Goal: Task Accomplishment & Management: Complete application form

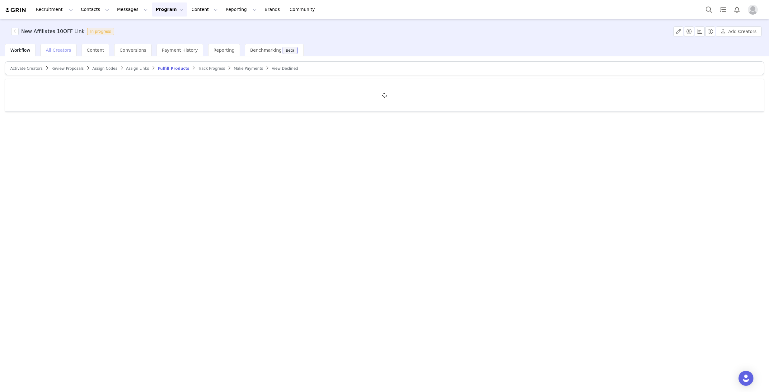
click at [53, 47] on div "All Creators" at bounding box center [58, 50] width 36 height 12
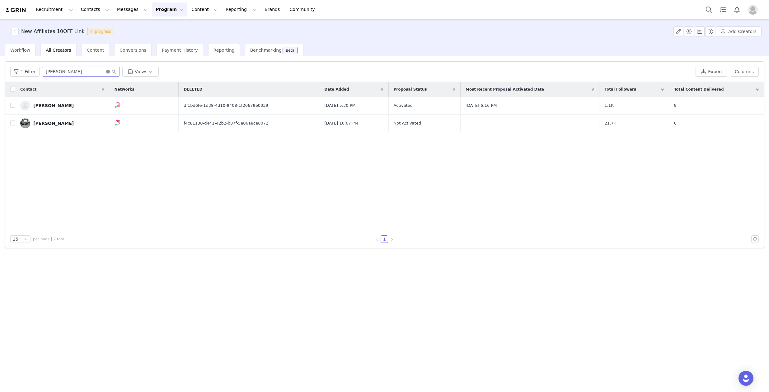
click at [108, 70] on icon "icon: close-circle" at bounding box center [108, 72] width 4 height 4
click at [103, 70] on input "text" at bounding box center [81, 72] width 78 height 10
type input "pip"
click at [45, 107] on div "[PERSON_NAME]" at bounding box center [53, 105] width 40 height 5
click at [46, 105] on div "[PERSON_NAME]" at bounding box center [53, 105] width 40 height 5
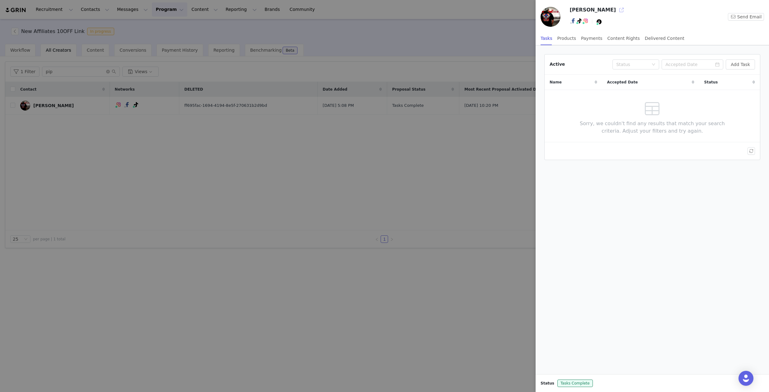
click at [616, 9] on button "button" at bounding box center [621, 10] width 10 height 10
click at [144, 148] on div at bounding box center [384, 196] width 769 height 392
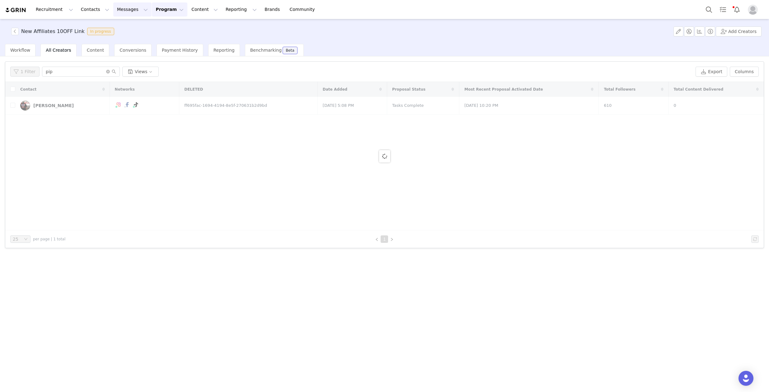
click at [130, 13] on button "Messages Messages" at bounding box center [132, 9] width 38 height 14
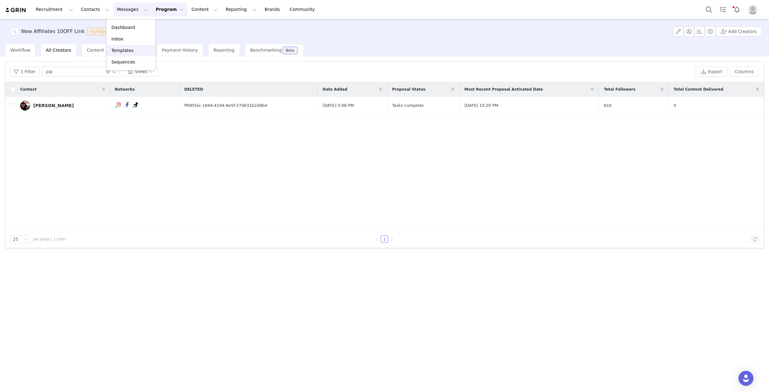
click at [126, 52] on p "Templates" at bounding box center [122, 50] width 22 height 7
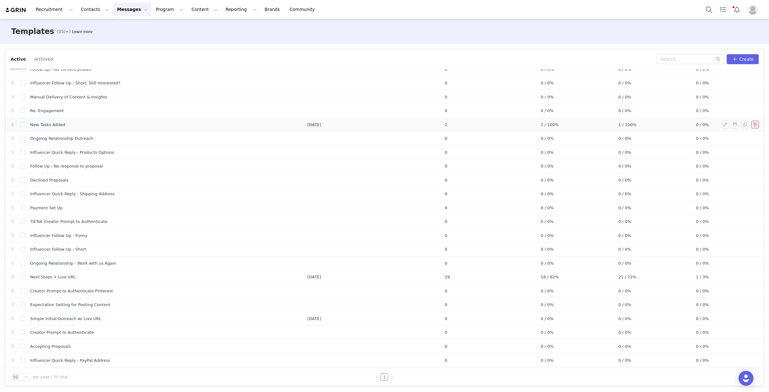
scroll to position [199, 0]
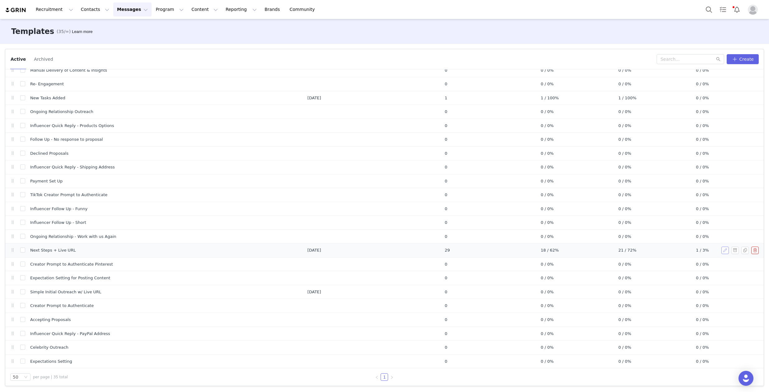
click at [721, 249] on button "button" at bounding box center [724, 249] width 7 height 7
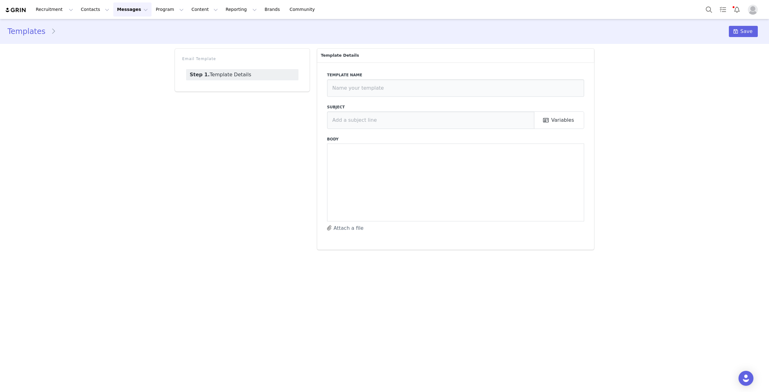
type input "Next Steps + Live URL"
type input "3D Car Car - Affiliate Program - Account Setup"
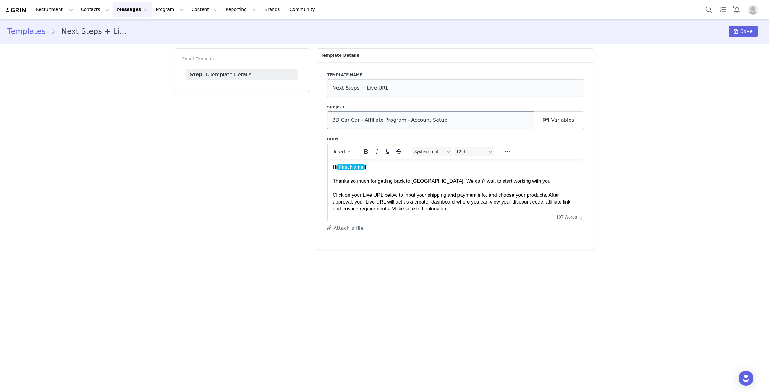
scroll to position [49, 0]
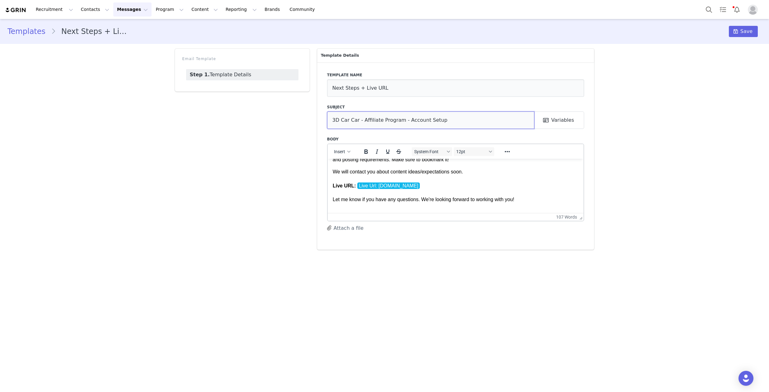
drag, startPoint x: 461, startPoint y: 117, endPoint x: 243, endPoint y: 113, distance: 218.4
click at [243, 113] on div "Email Template Step 1. Template Details Template Details Template name Next Ste…" at bounding box center [384, 149] width 427 height 208
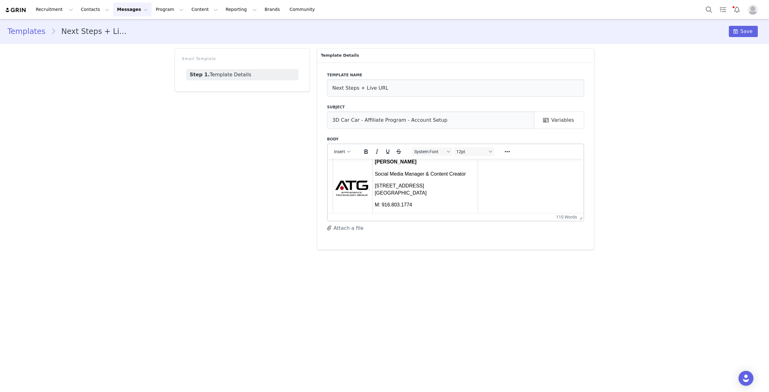
scroll to position [182, 0]
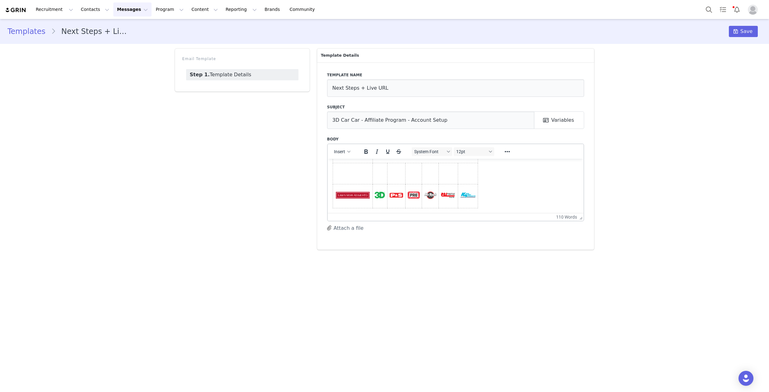
drag, startPoint x: 333, startPoint y: 167, endPoint x: 504, endPoint y: 202, distance: 175.2
click at [504, 202] on body "Hi First Name ! Thanks so much for getting back to us! We can’t wait to start w…" at bounding box center [455, 94] width 246 height 227
copy body "Hi First Name ! Thanks so much for getting back to us! We can’t wait to start w…"
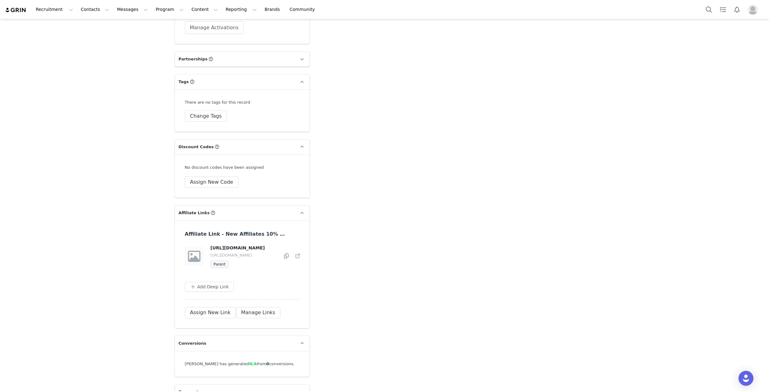
scroll to position [921, 0]
click at [229, 251] on div "https://www.3dproducts.com/discount/ https://glnk.io/3x116/ Parent" at bounding box center [244, 255] width 68 height 23
drag, startPoint x: 216, startPoint y: 250, endPoint x: 221, endPoint y: 251, distance: 5.0
click at [221, 260] on span "Parent" at bounding box center [219, 263] width 18 height 7
drag, startPoint x: 210, startPoint y: 252, endPoint x: 240, endPoint y: 247, distance: 30.5
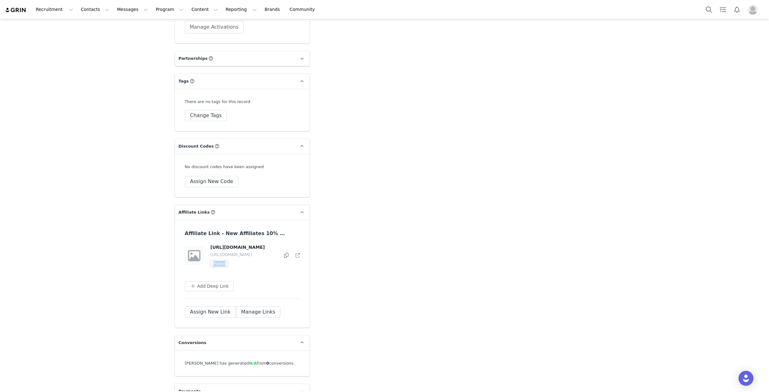
click at [240, 247] on div "https://www.3dproducts.com/discount/ https://glnk.io/3x116/ Parent" at bounding box center [244, 255] width 68 height 23
click at [214, 259] on div "Affiliate Link - New Affiliates 10% OFF https://www.3dproducts.com/discount/ ht…" at bounding box center [242, 264] width 115 height 69
click at [296, 253] on icon at bounding box center [298, 255] width 4 height 4
click at [207, 306] on button "Assign New Link" at bounding box center [210, 311] width 51 height 11
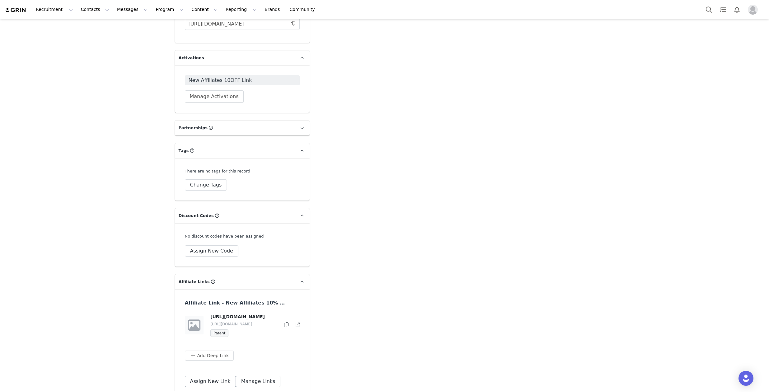
select select
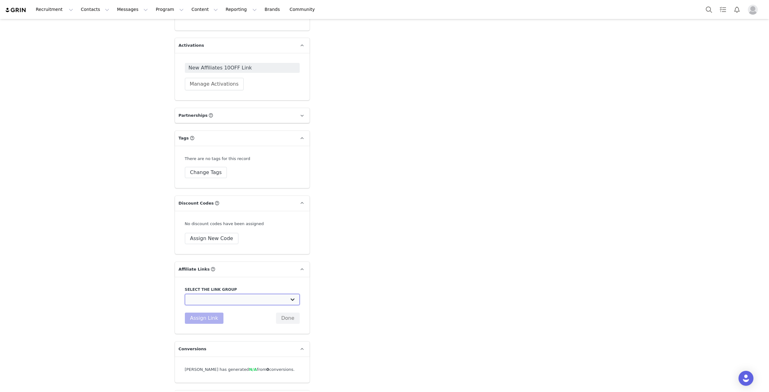
click at [217, 294] on select "Affiliate Link - 20% off code / 20% payout: https://3dproducts.com/discount/[di…" at bounding box center [242, 299] width 115 height 11
click at [266, 294] on select "Affiliate Link - 20% off code / 20% payout: https://3dproducts.com/discount/[di…" at bounding box center [242, 299] width 115 height 11
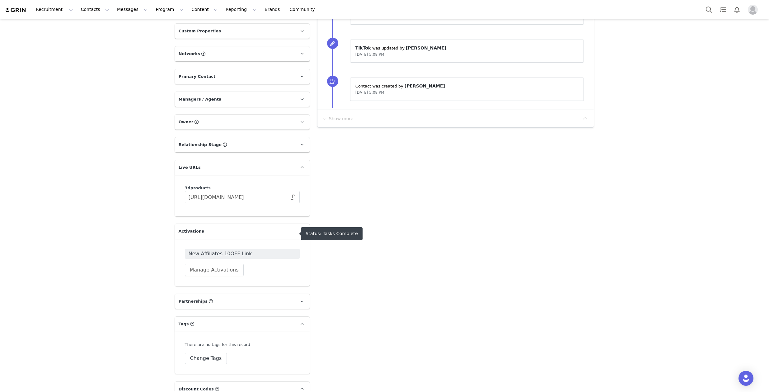
scroll to position [765, 0]
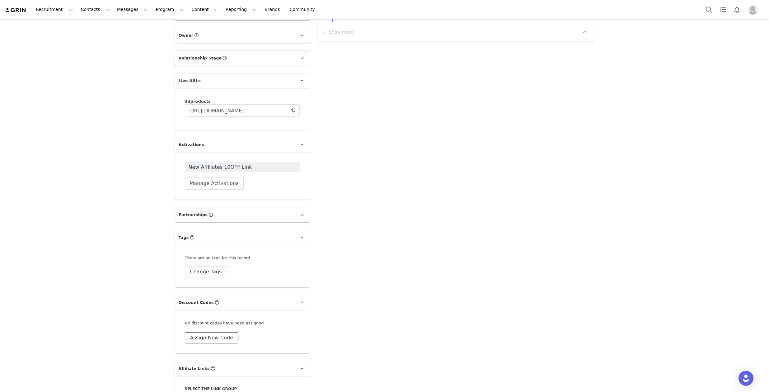
click at [207, 332] on button "Assign New Code" at bounding box center [212, 337] width 54 height 11
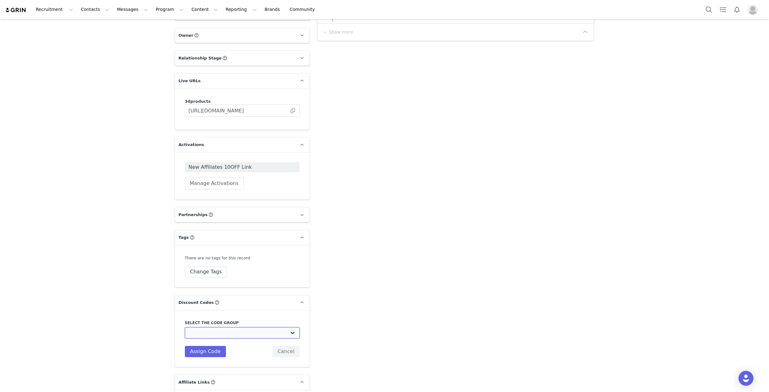
click at [214, 327] on select "3D Car Care: New Affiliates 10% OFF 3D Car Care: Advanced Affiliates 15% OFF (1…" at bounding box center [242, 332] width 115 height 11
select select "10009692"
click at [185, 327] on select "3D Car Care: New Affiliates 10% OFF 3D Car Care: Advanced Affiliates 15% OFF (1…" at bounding box center [242, 332] width 115 height 11
select select
type input "PIP_PARRA_CUSTOMS_LLC10OFF"
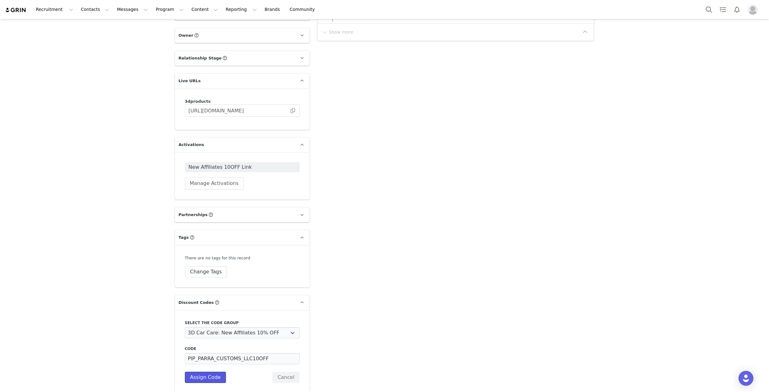
click at [207, 371] on button "Assign Code" at bounding box center [205, 376] width 41 height 11
select select
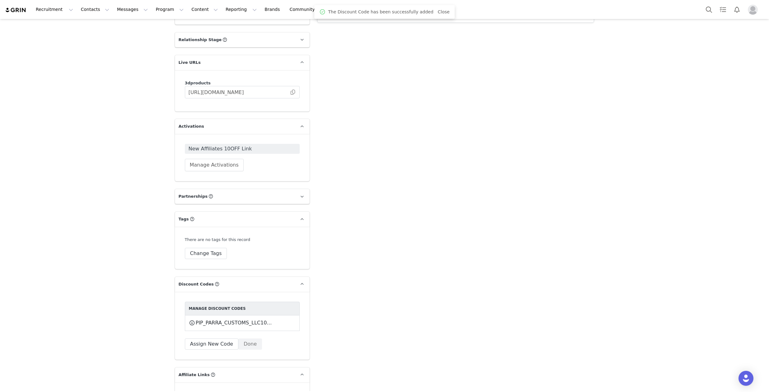
scroll to position [798, 0]
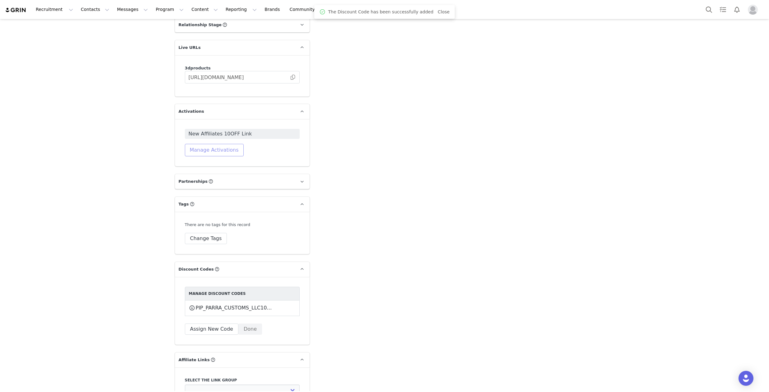
click at [221, 144] on button "Manage Activations" at bounding box center [214, 150] width 59 height 12
click at [221, 153] on div "Select Activation" at bounding box center [195, 155] width 61 height 9
click at [218, 169] on li "New Affiliates 10OFF Link" at bounding box center [197, 168] width 72 height 10
click at [176, 169] on button "Apply" at bounding box center [172, 171] width 22 height 10
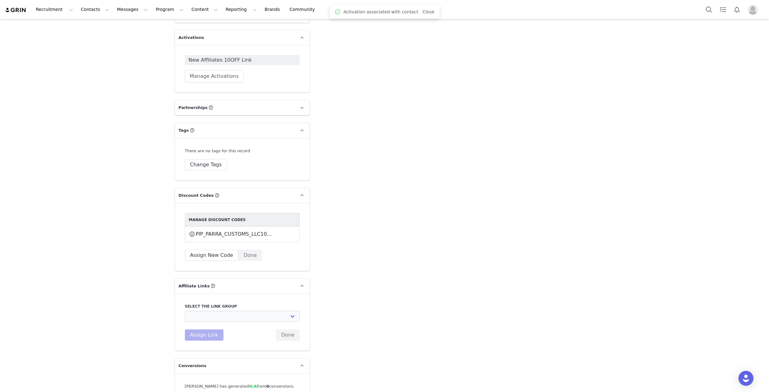
select select
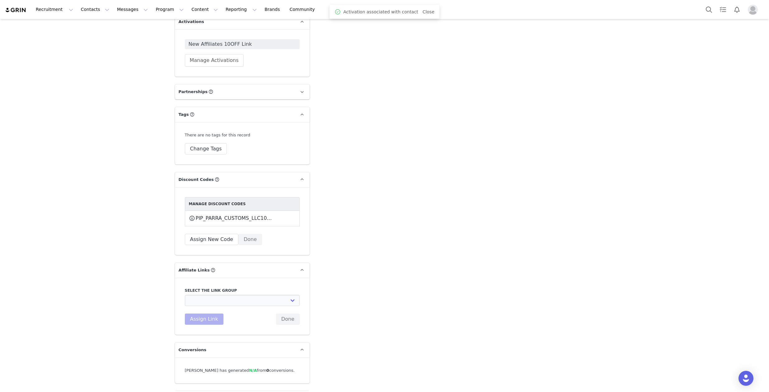
scroll to position [888, 0]
click at [201, 294] on select "Affiliate Link - 20% off code / 20% payout: https://3dproducts.com/discount/[di…" at bounding box center [242, 299] width 115 height 11
click at [296, 313] on button "Done" at bounding box center [288, 318] width 24 height 11
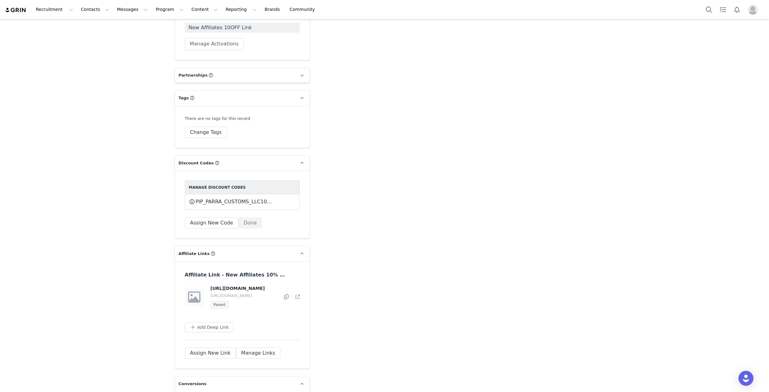
scroll to position [904, 0]
drag, startPoint x: 232, startPoint y: 275, endPoint x: 242, endPoint y: 283, distance: 12.4
click at [243, 285] on h4 "https://www.3dproducts.com/discount/PIP_PARRA_CUSTOMS_LLC10OFF" at bounding box center [243, 288] width 67 height 7
click at [240, 285] on h4 "https://www.3dproducts.com/discount/PIP_PARRA_CUSTOMS_LLC10OFF" at bounding box center [243, 288] width 67 height 7
drag, startPoint x: 207, startPoint y: 268, endPoint x: 239, endPoint y: 280, distance: 34.3
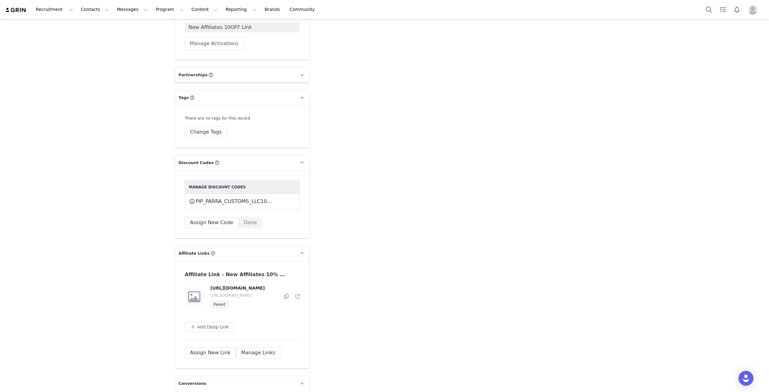
click at [239, 285] on div "https://www.3dproducts.com/discount/PIP_PARRA_CUSTOMS_LLC10OFF https://glnk.io/…" at bounding box center [241, 296] width 115 height 23
copy h4 "https://www.3dproducts.com/discount/PIP_PARRA_CUSTOMS_LLC10OFF"
click at [249, 347] on button "Manage Links" at bounding box center [258, 352] width 45 height 11
click at [294, 293] on button "button" at bounding box center [296, 296] width 6 height 7
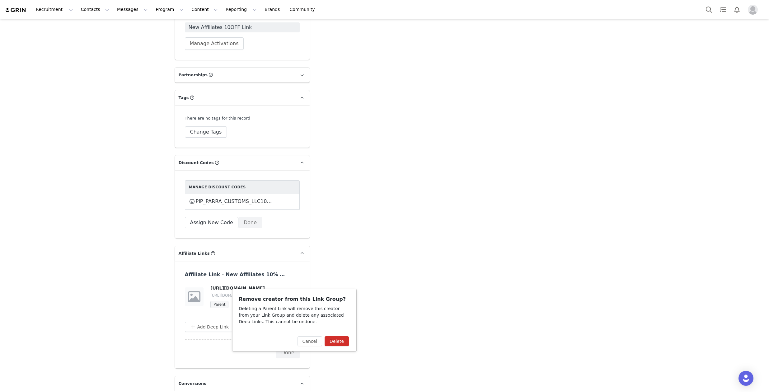
click at [333, 338] on button "Delete" at bounding box center [336, 341] width 24 height 10
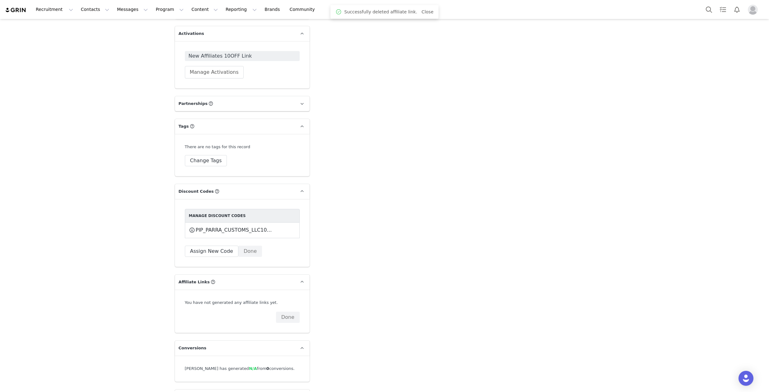
scroll to position [875, 0]
click at [282, 313] on button "Done" at bounding box center [288, 318] width 24 height 11
click at [219, 313] on button "Assign New Link" at bounding box center [210, 318] width 51 height 11
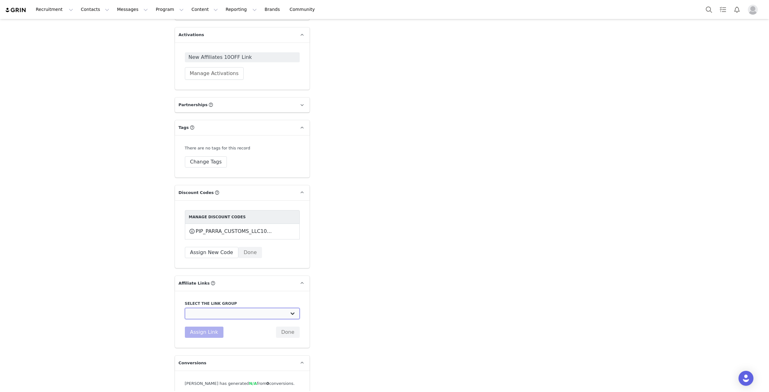
click at [223, 308] on select "Affiliate Link - New Affiliates 10% OFF: https://www.3dproducts.com/discount/[d…" at bounding box center [242, 313] width 115 height 11
select select "32464"
click at [185, 308] on select "Affiliate Link - New Affiliates 10% OFF: https://www.3dproducts.com/discount/[d…" at bounding box center [242, 313] width 115 height 11
click at [206, 326] on button "Assign Link" at bounding box center [204, 331] width 39 height 11
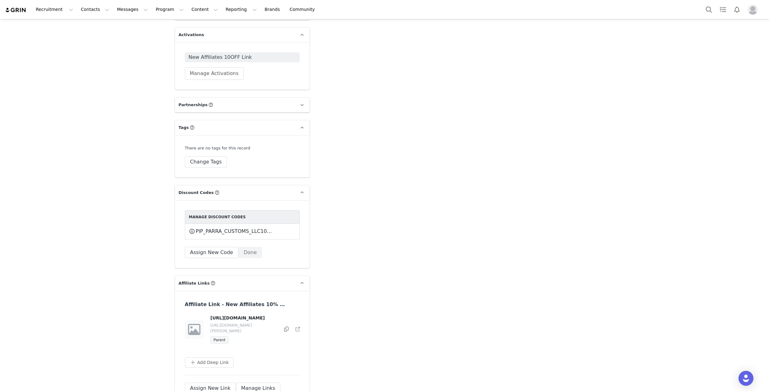
click at [296, 327] on icon at bounding box center [298, 329] width 4 height 4
click at [284, 326] on icon at bounding box center [286, 328] width 4 height 5
copy h4 "https://www.3dproducts.com/discount/PIP_PARRA_CUSTOMS_LLC10OFF"
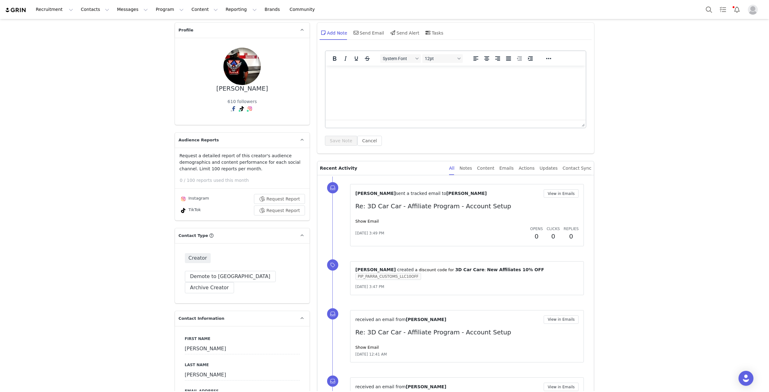
scroll to position [0, 0]
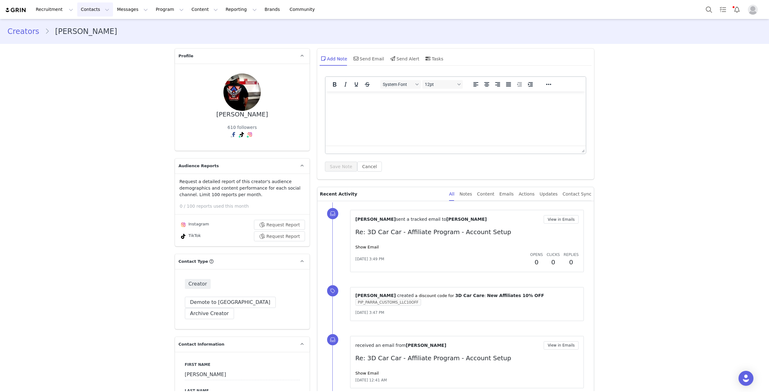
click at [86, 11] on button "Contacts Contacts" at bounding box center [95, 9] width 36 height 14
click at [97, 26] on div "Creators" at bounding box center [98, 27] width 42 height 7
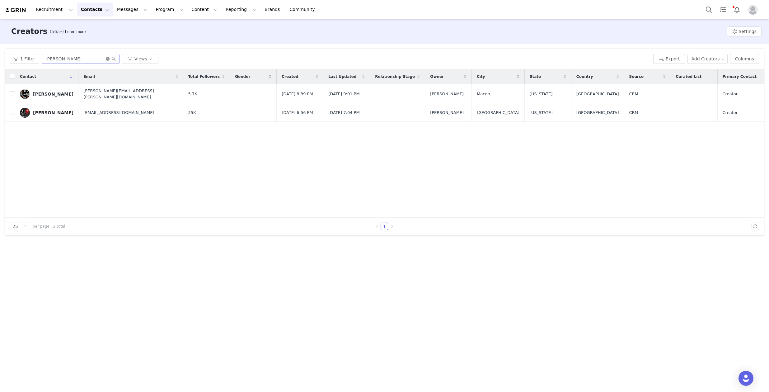
click at [106, 57] on icon "icon: close-circle" at bounding box center [108, 59] width 4 height 4
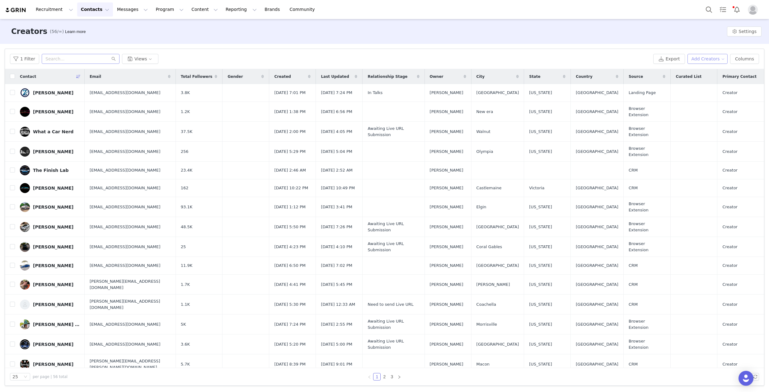
click at [703, 56] on button "Add Creators" at bounding box center [707, 59] width 40 height 10
click at [702, 70] on span "Add a Creator" at bounding box center [708, 71] width 30 height 7
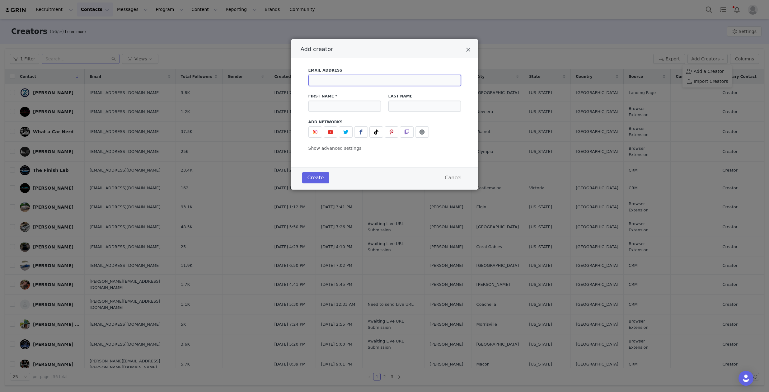
click at [382, 83] on input "Add creator" at bounding box center [384, 80] width 152 height 11
click at [340, 113] on div "First Name *" at bounding box center [345, 103] width 80 height 26
click at [338, 107] on input "Add creator" at bounding box center [344, 105] width 72 height 11
type input "Mak"
click at [405, 102] on input "Add creator" at bounding box center [424, 105] width 72 height 11
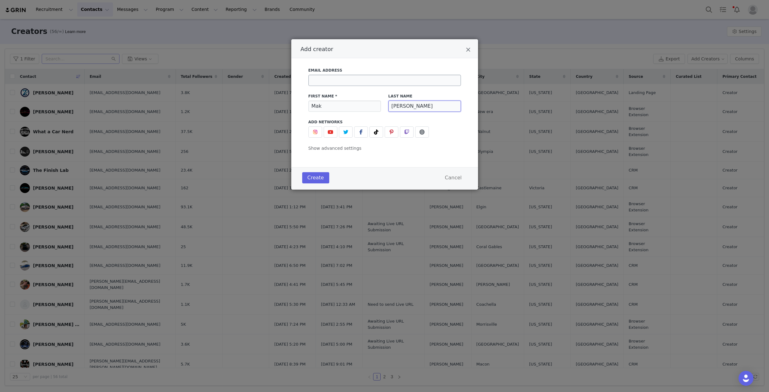
type input "Karim"
click at [323, 75] on input "Add creator" at bounding box center [384, 80] width 152 height 11
click at [317, 127] on button "Add creator" at bounding box center [315, 131] width 14 height 11
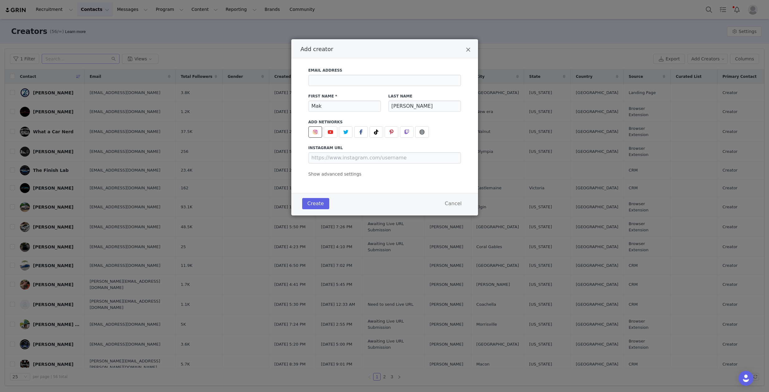
click at [346, 151] on div "instagram URL" at bounding box center [384, 154] width 152 height 18
click at [346, 158] on input "Add creator" at bounding box center [384, 157] width 152 height 11
type input "https://www.instagram.com/b1ggmak_"
click at [338, 173] on span "Show advanced settings" at bounding box center [334, 173] width 53 height 5
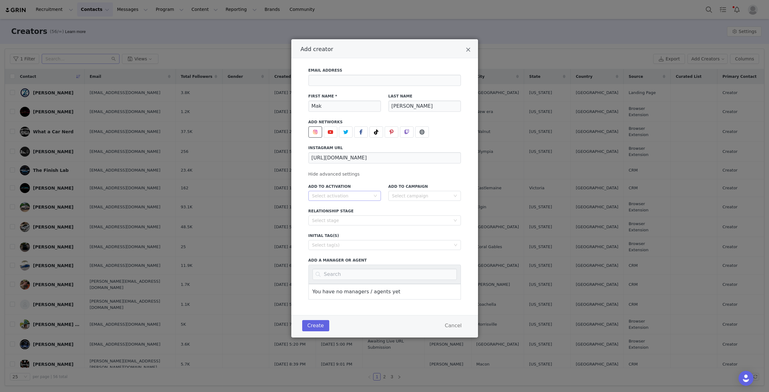
click at [343, 200] on div "Select activation" at bounding box center [342, 195] width 61 height 9
click at [342, 211] on li "New Affiliates 10OFF Link" at bounding box center [344, 208] width 72 height 10
click at [351, 77] on input "Add creator" at bounding box center [384, 80] width 152 height 11
type input "B1ggmak_@outlook.com"
click at [378, 65] on div "Email Address B1ggmak_@outlook.com" at bounding box center [385, 77] width 160 height 26
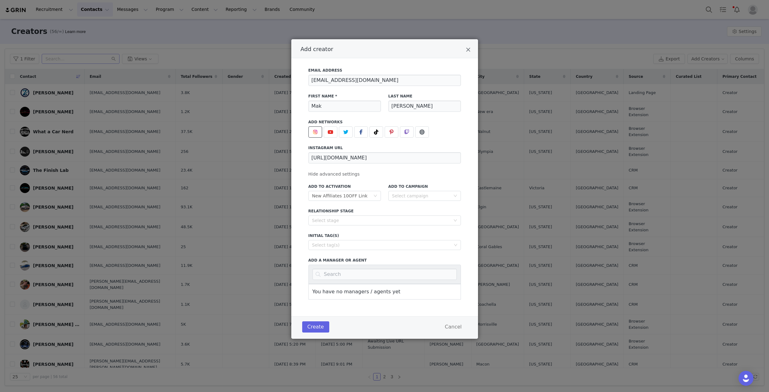
drag, startPoint x: 374, startPoint y: 66, endPoint x: 377, endPoint y: 64, distance: 4.0
click at [377, 64] on div "Email Address B1ggmak_@outlook.com" at bounding box center [385, 77] width 160 height 26
click at [380, 66] on div "Email Address B1ggmak_@outlook.com" at bounding box center [385, 77] width 160 height 26
click at [312, 324] on button "Create" at bounding box center [315, 326] width 27 height 11
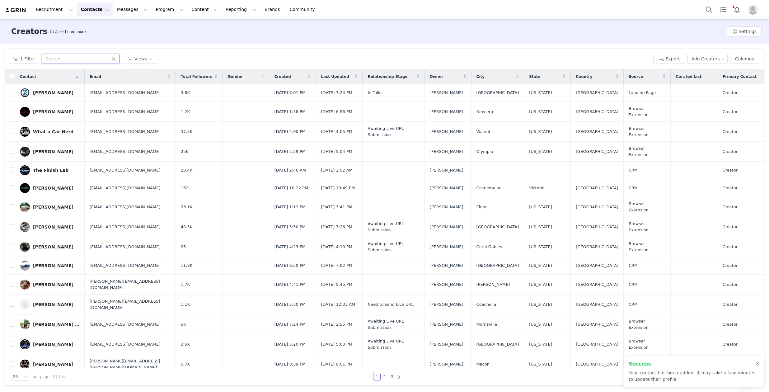
click at [70, 60] on input "text" at bounding box center [81, 59] width 78 height 10
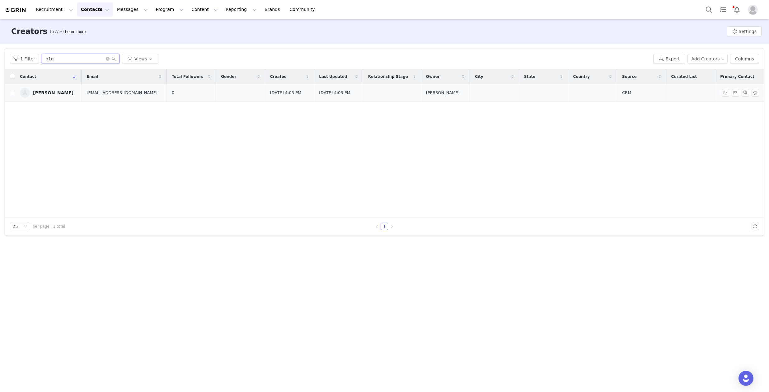
type input "b1g"
click at [50, 94] on div "Mak Karim" at bounding box center [53, 92] width 40 height 5
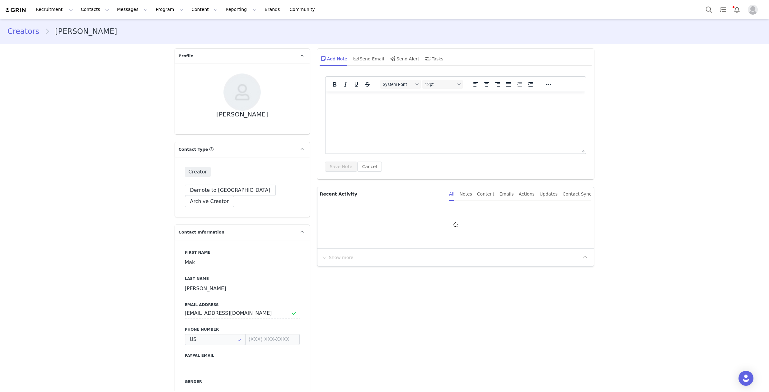
type input "+1 (United States)"
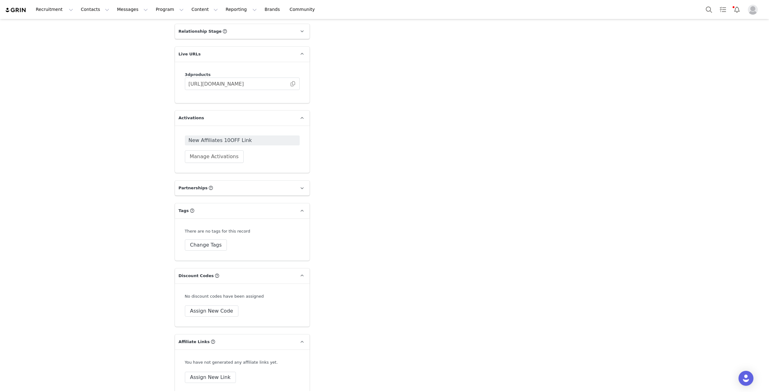
scroll to position [759, 0]
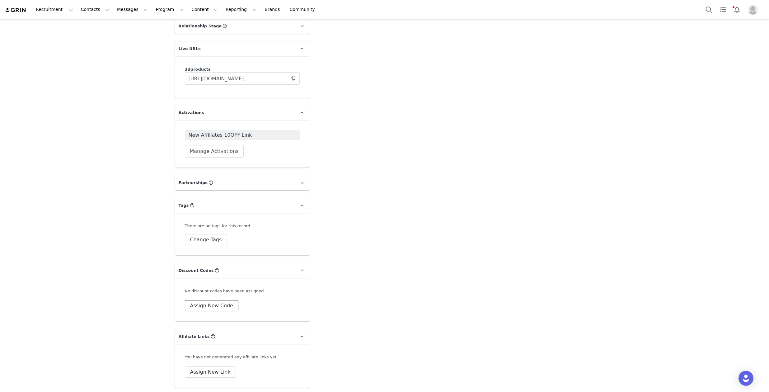
click at [208, 300] on button "Assign New Code" at bounding box center [212, 305] width 54 height 11
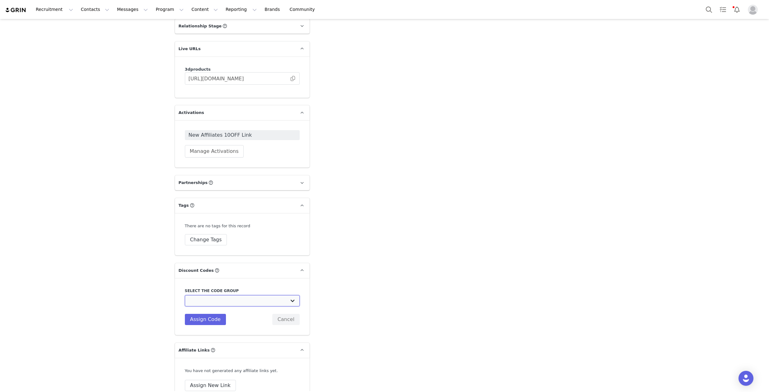
click at [208, 295] on select "3D Car Care: New Affiliates 10% OFF 3D Car Care: Advanced Affiliates 15% OFF (1…" at bounding box center [242, 300] width 115 height 11
select select "10009692"
click at [185, 295] on select "3D Car Care: New Affiliates 10% OFF 3D Car Care: Advanced Affiliates 15% OFF (1…" at bounding box center [242, 300] width 115 height 11
type input "B1GGMAK_10OFF"
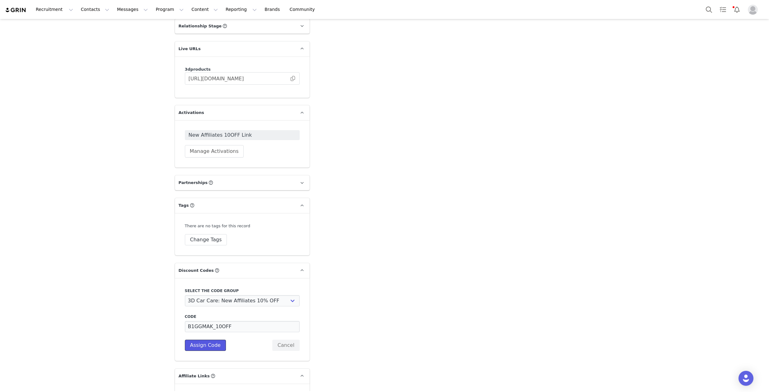
click at [203, 339] on button "Assign Code" at bounding box center [205, 344] width 41 height 11
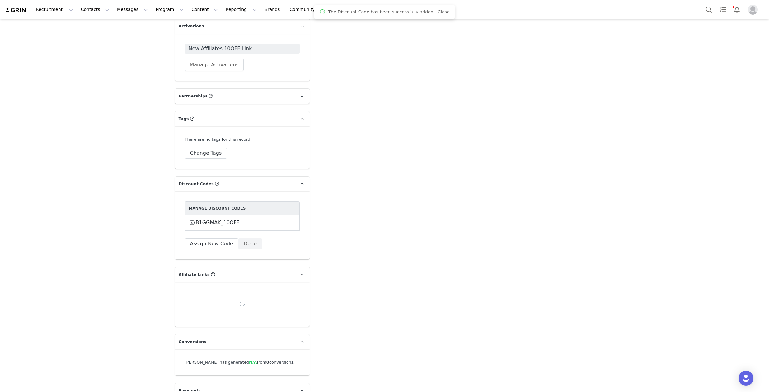
scroll to position [844, 0]
click at [203, 305] on button "Assign New Link" at bounding box center [210, 310] width 51 height 11
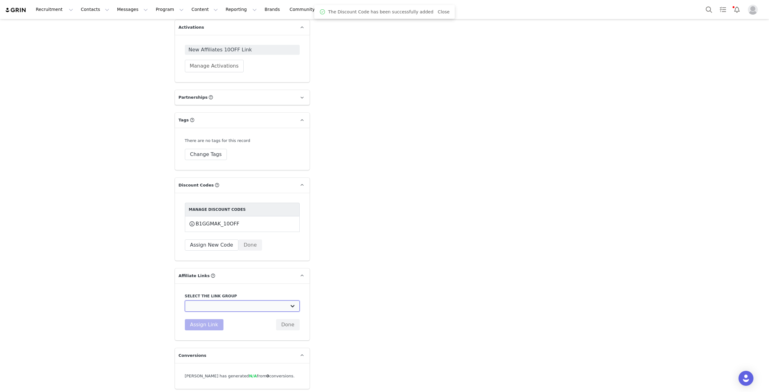
click at [204, 300] on select "Affiliate Link - New Affiliates 10% OFF: https://www.3dproducts.com/discount/[d…" at bounding box center [242, 305] width 115 height 11
select select "32464"
click at [185, 300] on select "Affiliate Link - New Affiliates 10% OFF: https://www.3dproducts.com/discount/[d…" at bounding box center [242, 305] width 115 height 11
click at [203, 319] on button "Assign Link" at bounding box center [204, 324] width 39 height 11
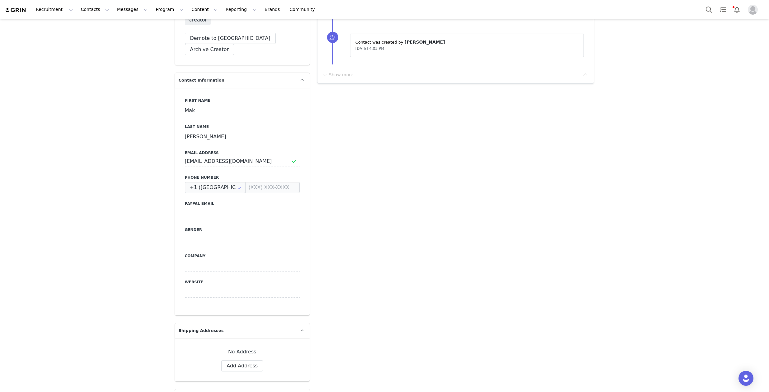
scroll to position [0, 0]
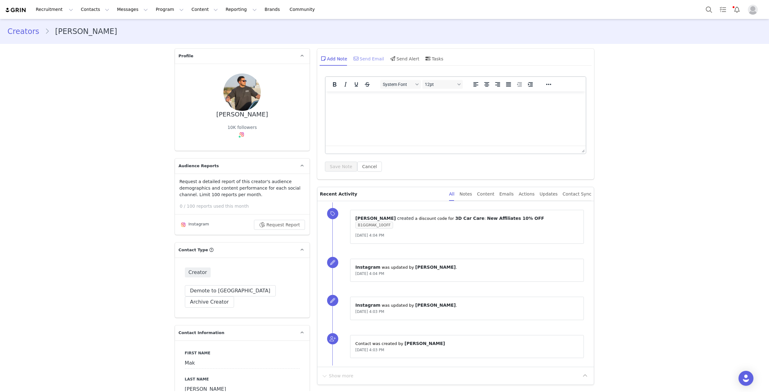
click at [365, 59] on div "Send Email" at bounding box center [368, 58] width 32 height 15
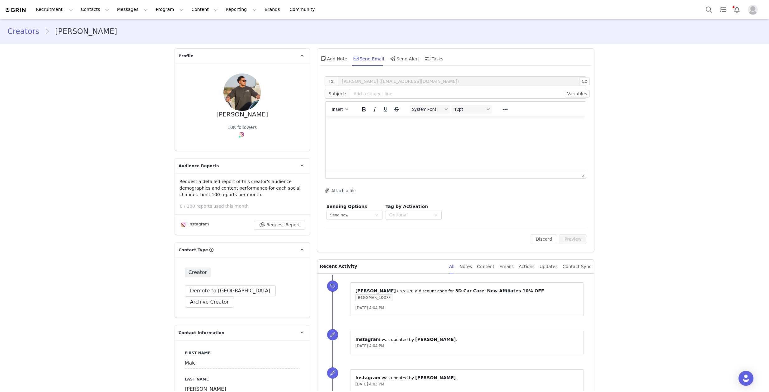
click at [385, 123] on p "Rich Text Area. Press ALT-0 for help." at bounding box center [455, 124] width 250 height 7
click at [380, 92] on input "text" at bounding box center [468, 94] width 237 height 10
type input "3D Car Car - Affiliate Program - Account Setup"
click at [408, 126] on p "Rich Text Area. Press ALT-0 for help." at bounding box center [455, 124] width 250 height 7
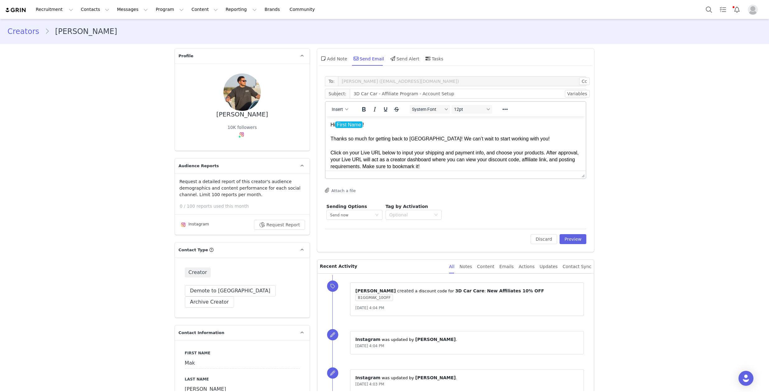
click at [334, 124] on p "Hi First Name ! Thanks so much for getting back to us! We can’t wait to start w…" at bounding box center [455, 145] width 250 height 49
drag, startPoint x: 421, startPoint y: 139, endPoint x: 333, endPoint y: 138, distance: 87.4
click at [333, 138] on p "Hey First Name ! Thanks so much for getting back to us! We can’t wait to start …" at bounding box center [455, 145] width 250 height 49
click at [425, 135] on p "Hey First Name ! We can’t wait to start working with you! Click on your Live UR…" at bounding box center [455, 145] width 250 height 49
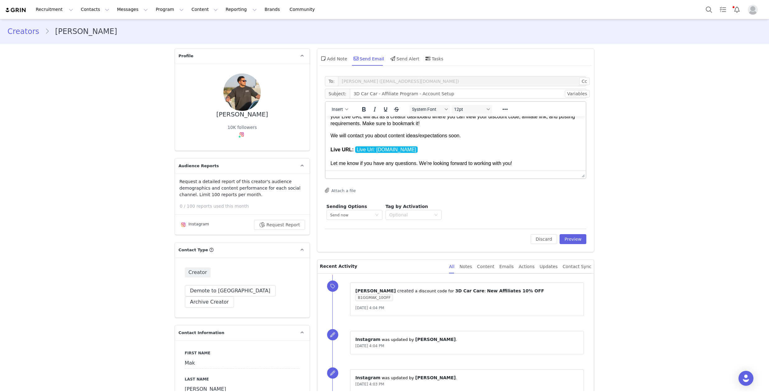
scroll to position [37, 0]
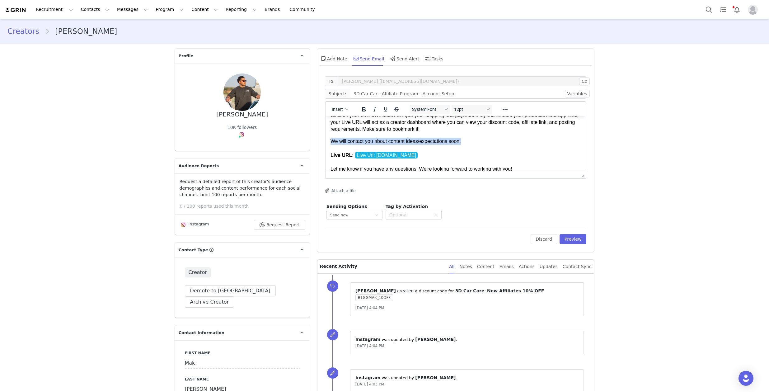
drag, startPoint x: 469, startPoint y: 143, endPoint x: 325, endPoint y: 139, distance: 144.1
click at [325, 139] on html "Hey First Name ! We can’t wait to start working with you man. Click on your Liv…" at bounding box center [455, 197] width 260 height 237
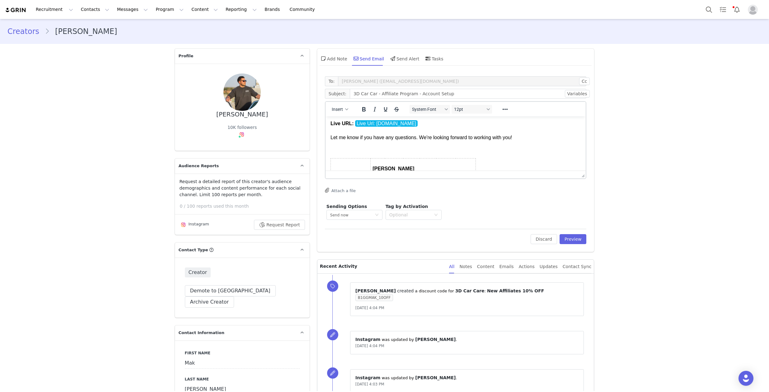
scroll to position [0, 0]
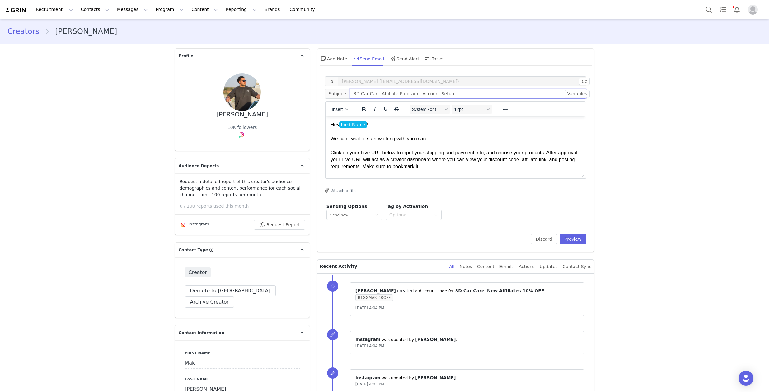
drag, startPoint x: 414, startPoint y: 94, endPoint x: 373, endPoint y: 94, distance: 41.4
click at [373, 94] on input "3D Car Car - Affiliate Program - Account Setup" at bounding box center [468, 94] width 237 height 10
type input "3D Car Car - Account Setup"
click at [475, 149] on p "Hey First Name ! We can’t wait to start working with you man. Click on your Liv…" at bounding box center [455, 145] width 250 height 49
click at [575, 240] on button "Preview" at bounding box center [572, 239] width 27 height 10
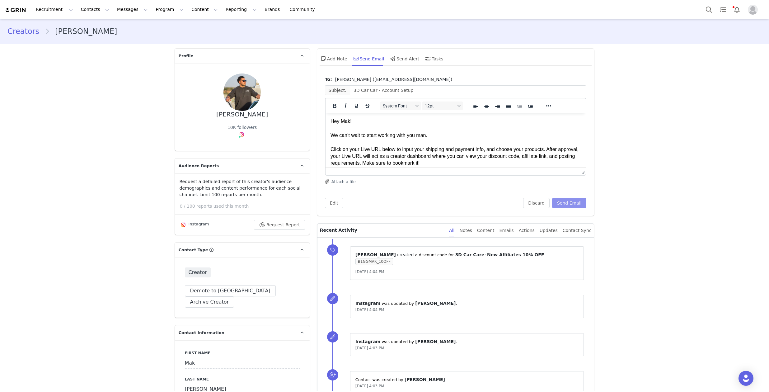
click at [572, 204] on button "Send Email" at bounding box center [569, 203] width 35 height 10
